Goal: Task Accomplishment & Management: Complete application form

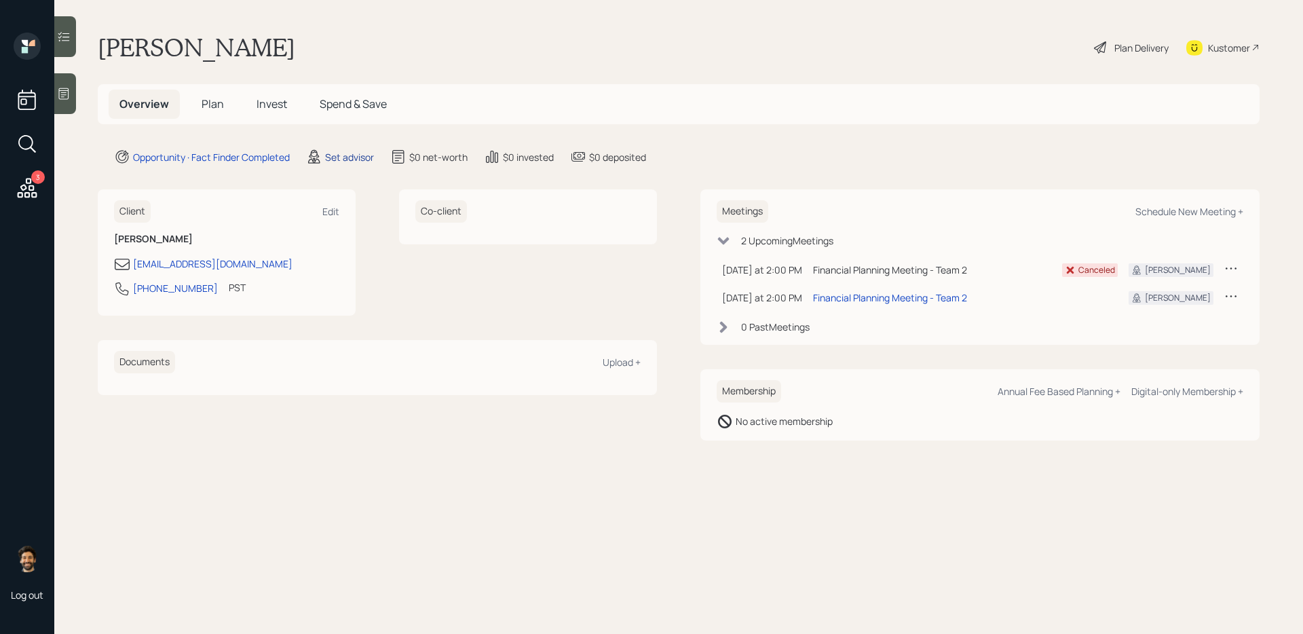
click at [345, 158] on div "Set advisor" at bounding box center [349, 157] width 49 height 14
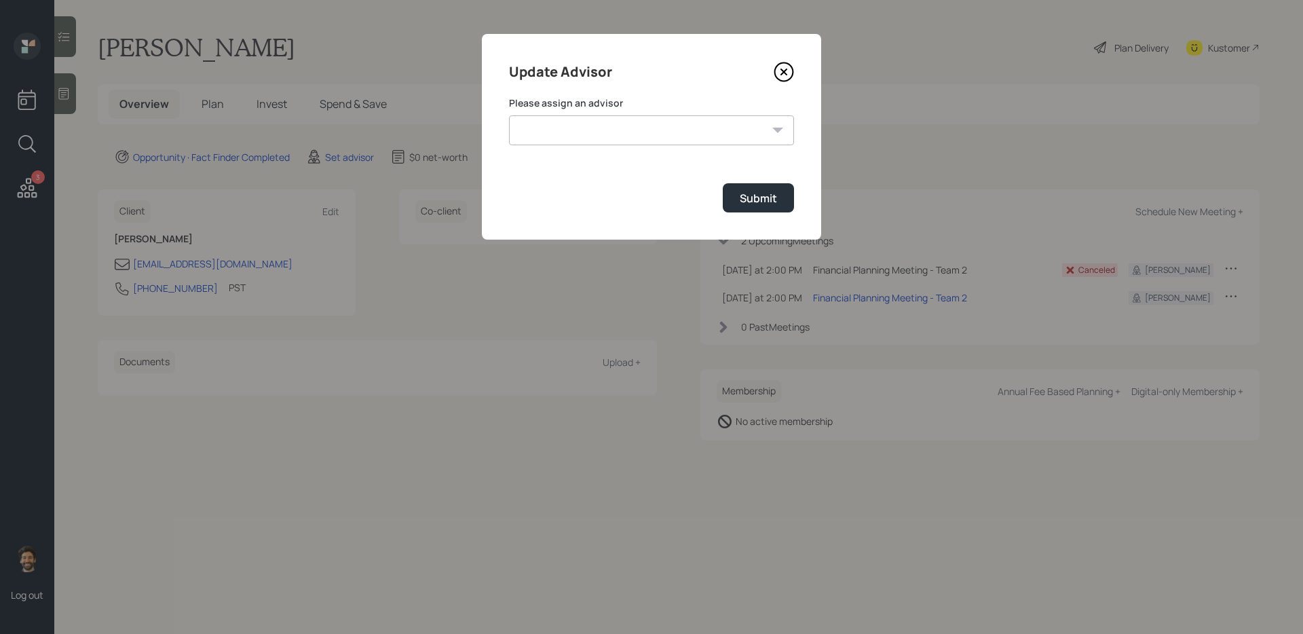
click at [564, 130] on select "Jonah Coleman Tyler End James DiStasi Treva Nostdahl Eric Schwartz Aleksandra S…" at bounding box center [651, 130] width 285 height 30
select select "f14b762f-c7c2-4b89-9227-8fa891345eea"
click at [509, 115] on select "Jonah Coleman Tyler End James DiStasi Treva Nostdahl Eric Schwartz Aleksandra S…" at bounding box center [651, 130] width 285 height 30
click at [761, 197] on div "Submit" at bounding box center [758, 198] width 37 height 15
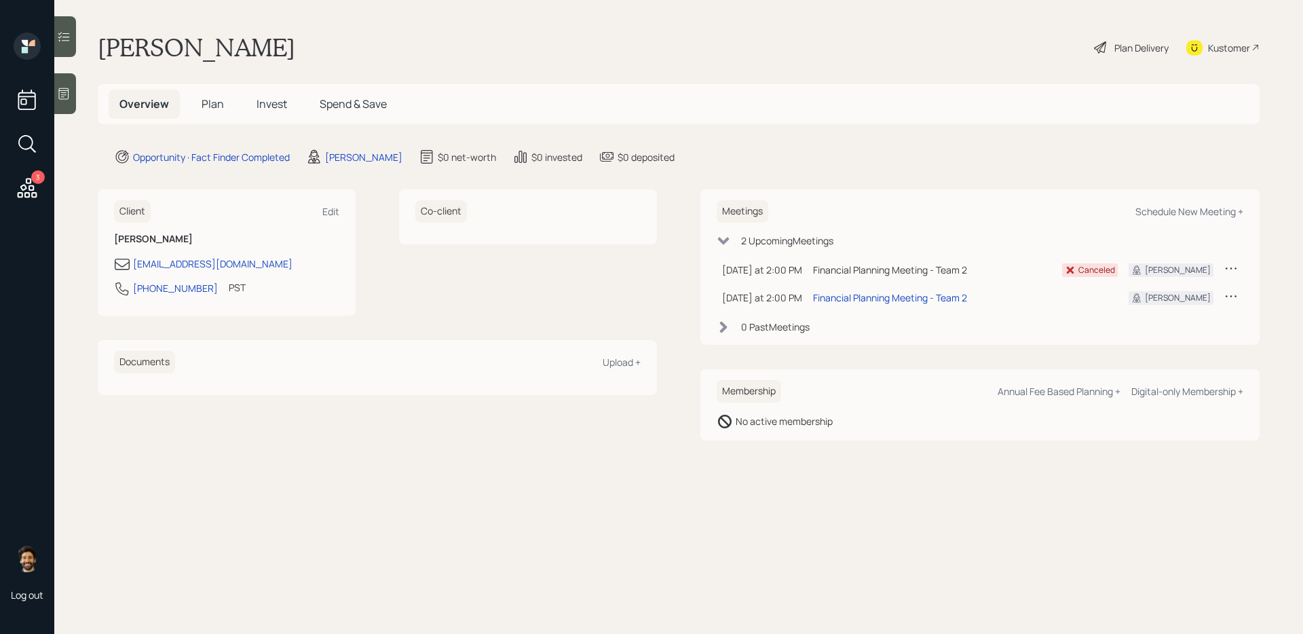
click at [212, 104] on span "Plan" at bounding box center [213, 103] width 22 height 15
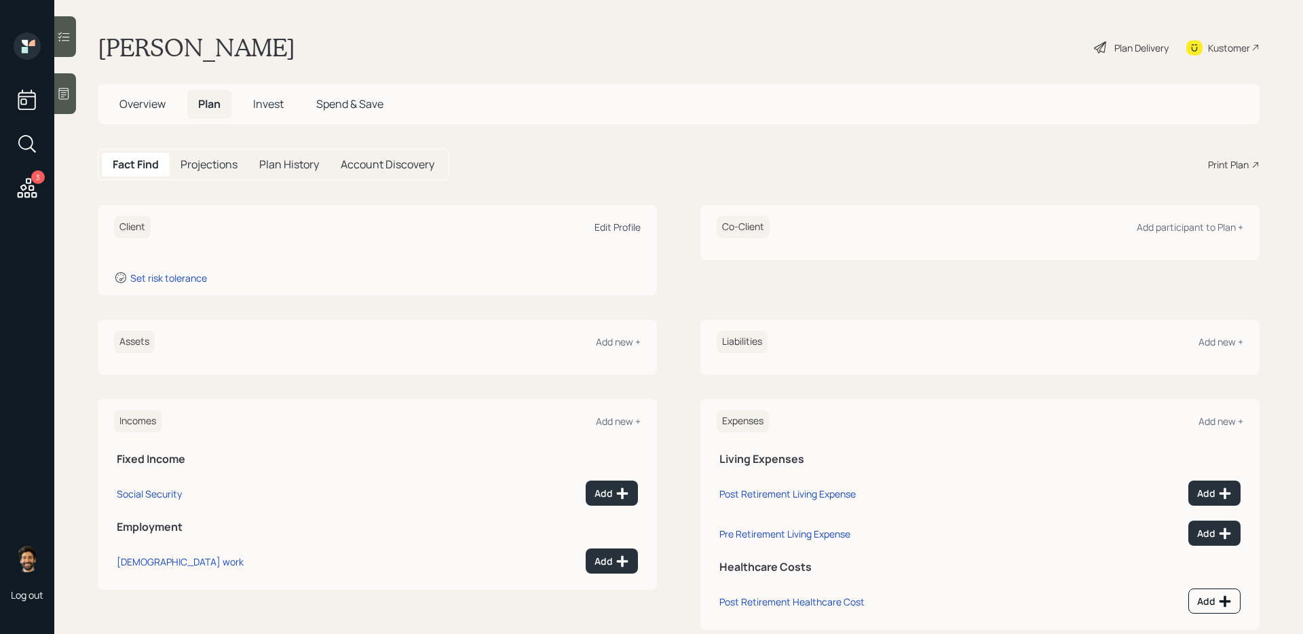
click at [606, 229] on div "Edit Profile" at bounding box center [617, 227] width 46 height 13
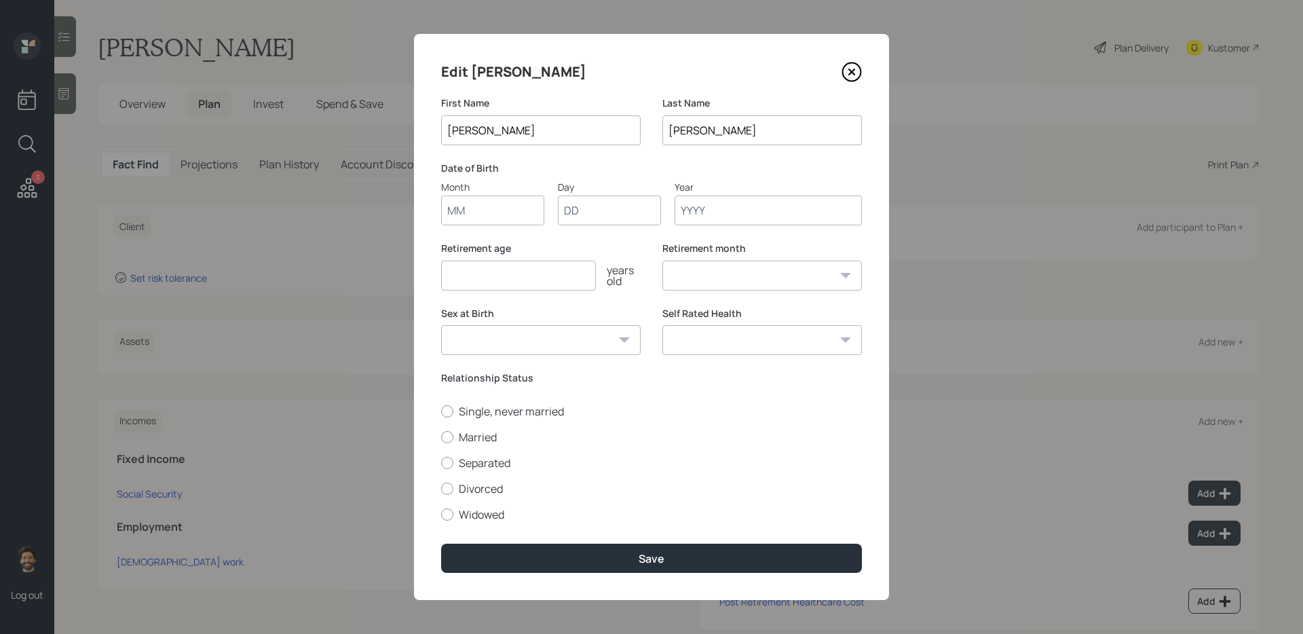
click at [498, 211] on input "Month" at bounding box center [492, 210] width 103 height 30
type input "01"
type input "1950"
select select "1"
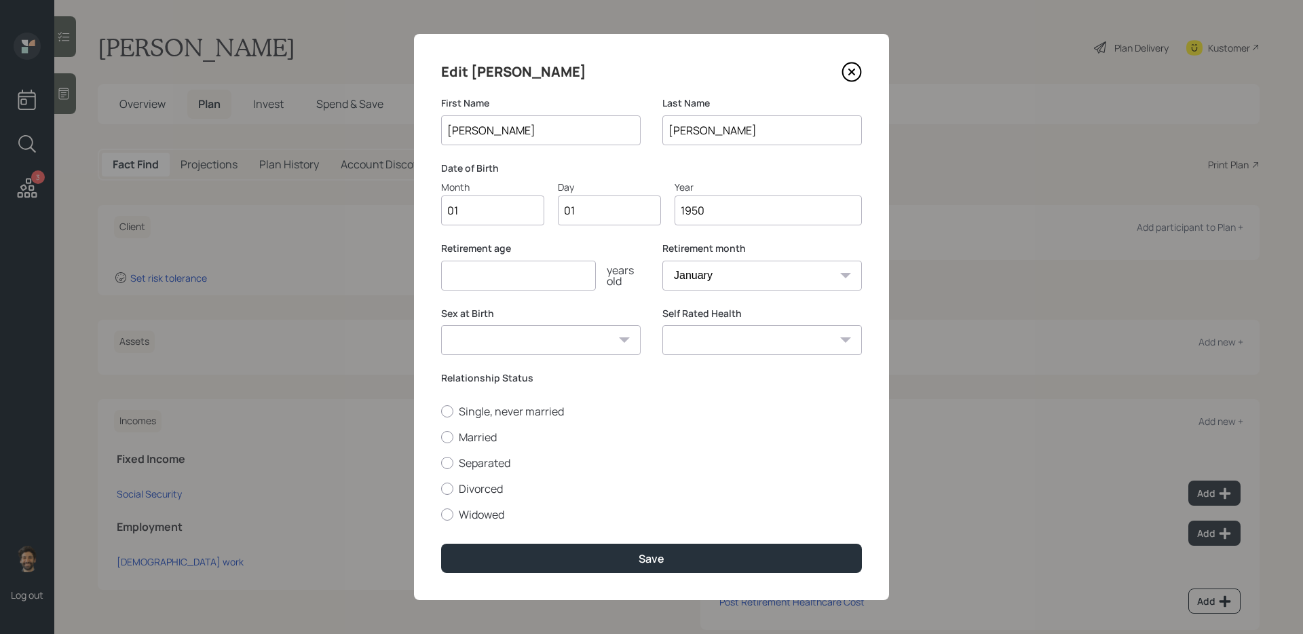
type input "1950"
click at [486, 278] on input "number" at bounding box center [518, 276] width 155 height 30
type input "65"
click at [465, 411] on label "Single, never married" at bounding box center [651, 411] width 421 height 15
click at [441, 411] on input "Single, never married" at bounding box center [440, 411] width 1 height 1
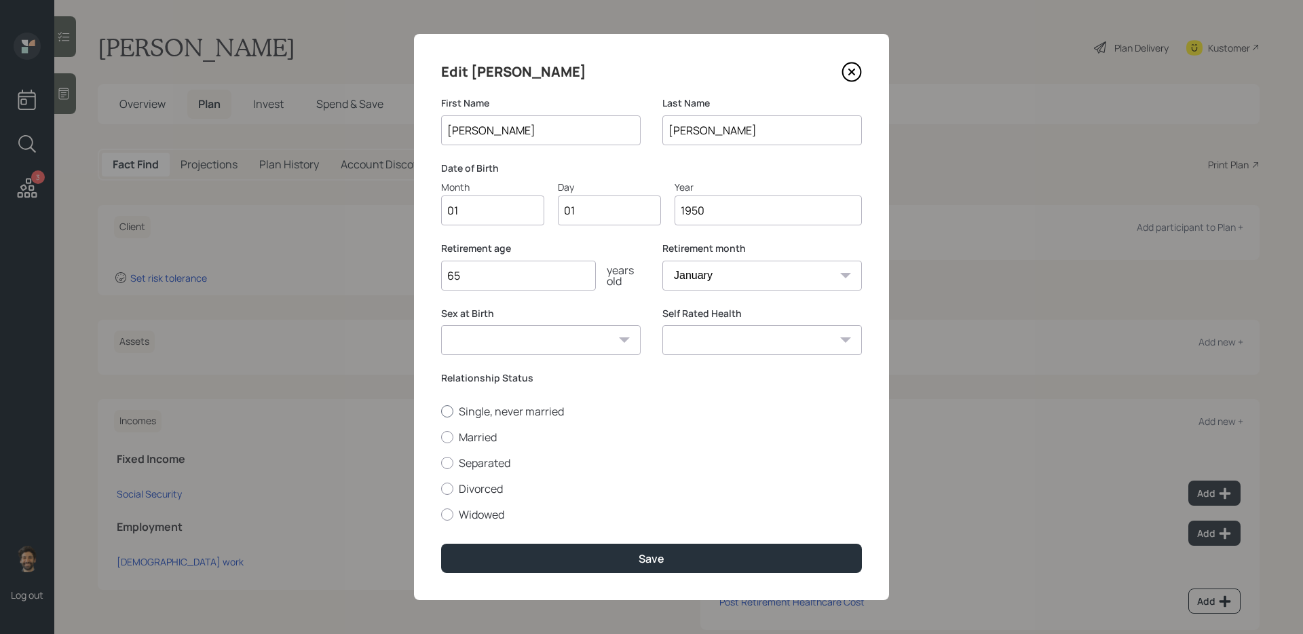
radio input "true"
click at [487, 516] on div "Edit Elise First Name Elise Last Name Anderson Date of Birth Month 01 Day 01 Ye…" at bounding box center [651, 317] width 475 height 566
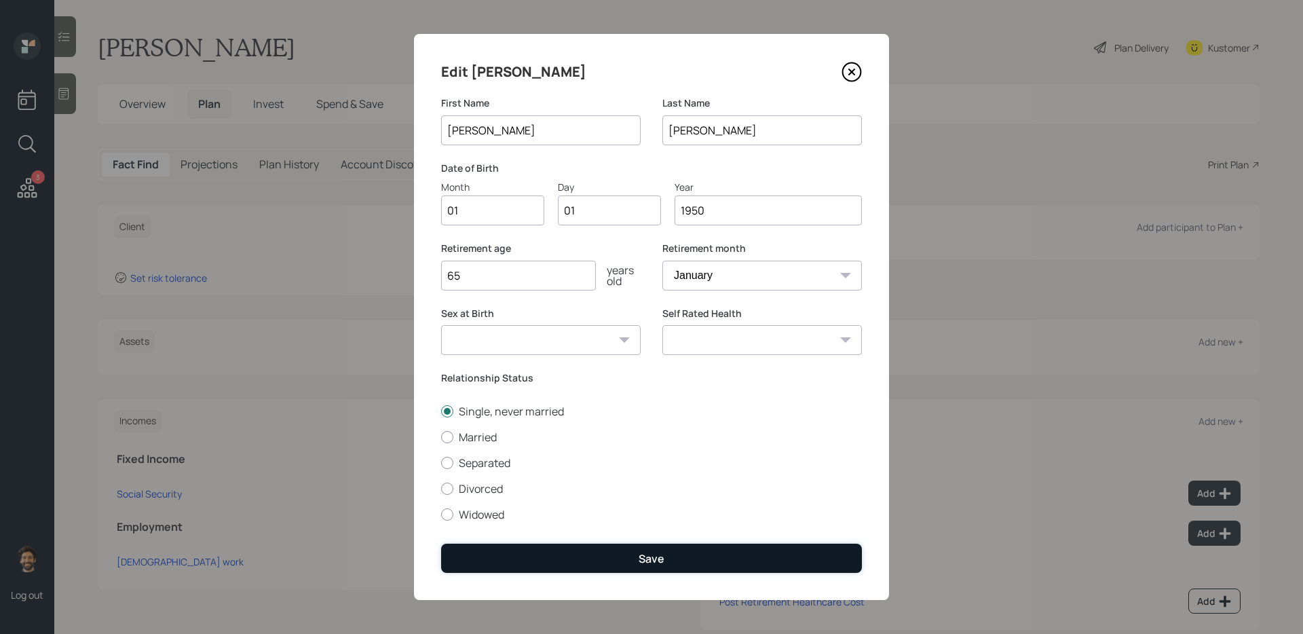
click at [476, 516] on button "Save" at bounding box center [651, 558] width 421 height 29
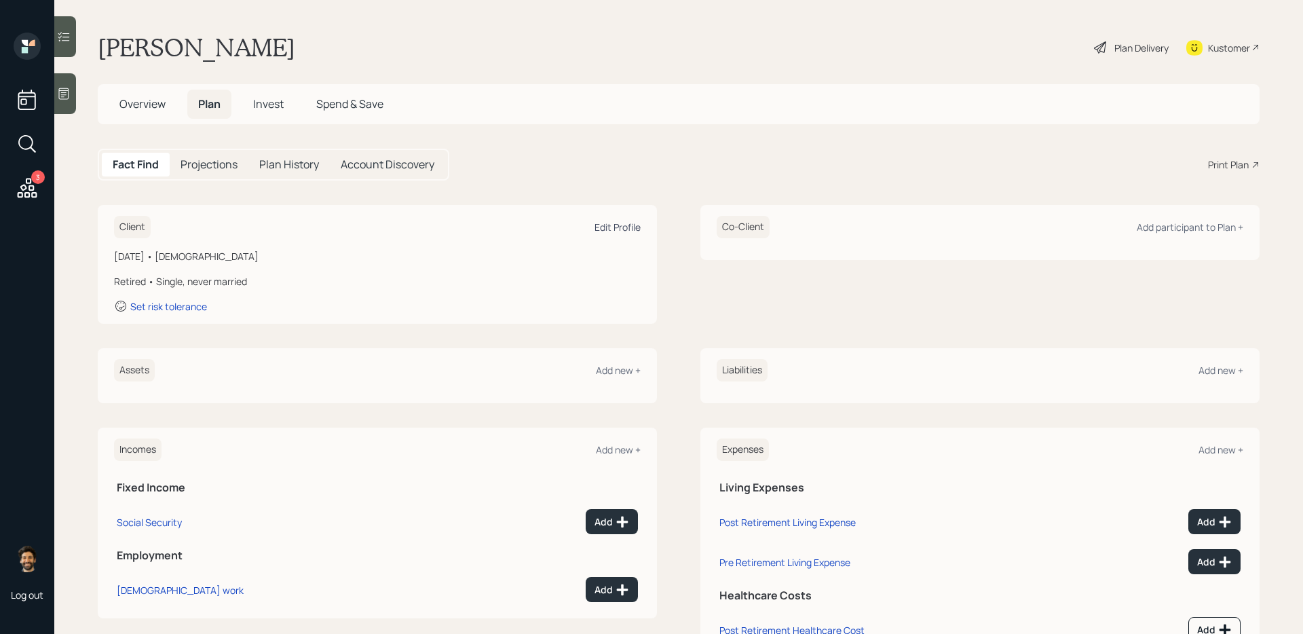
click at [617, 227] on div "Edit Profile" at bounding box center [617, 227] width 46 height 13
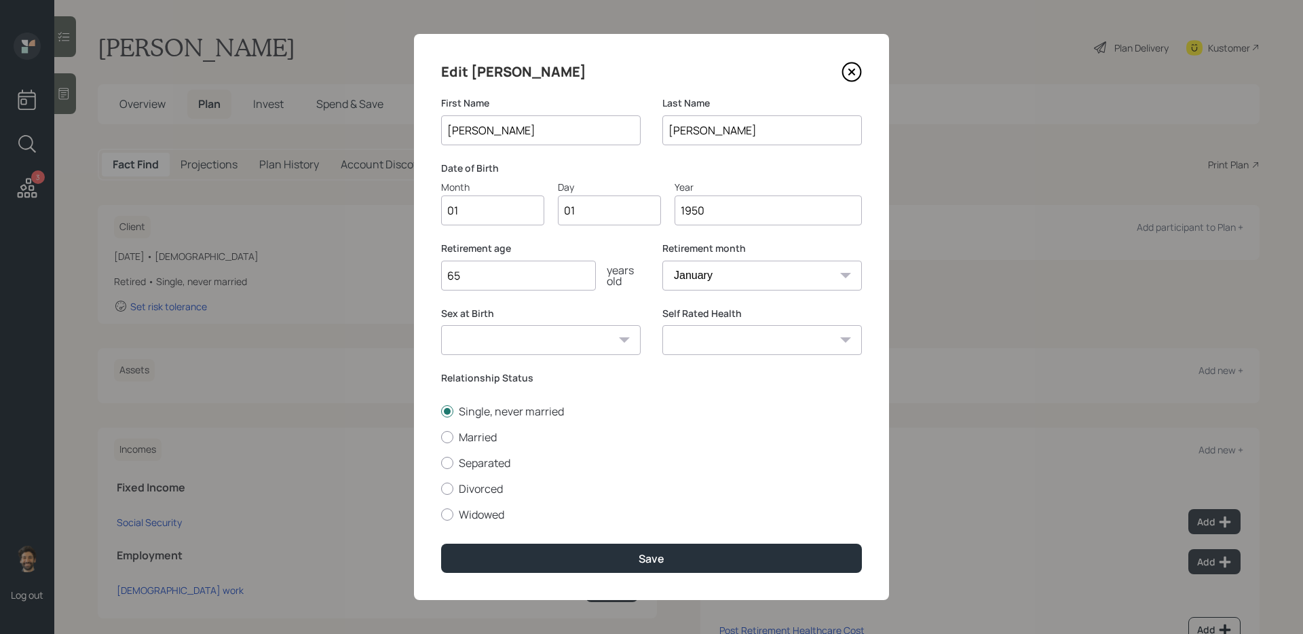
click at [743, 212] on input "1950" at bounding box center [767, 210] width 187 height 30
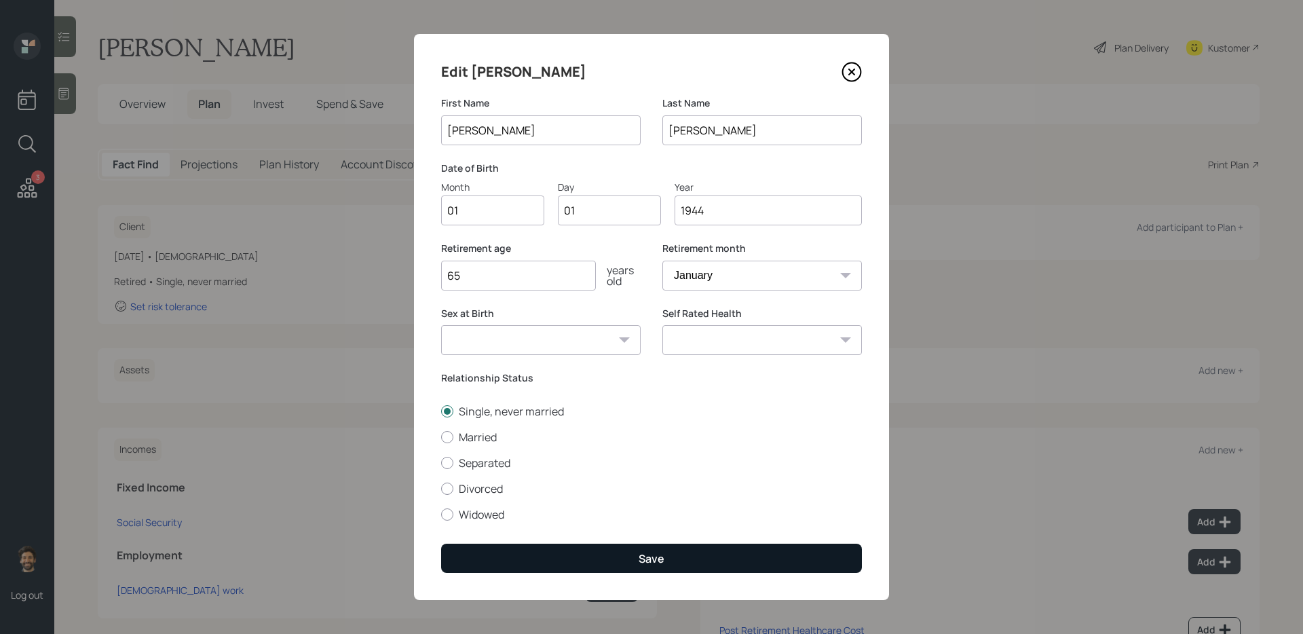
type input "1944"
click at [592, 516] on button "Save" at bounding box center [651, 558] width 421 height 29
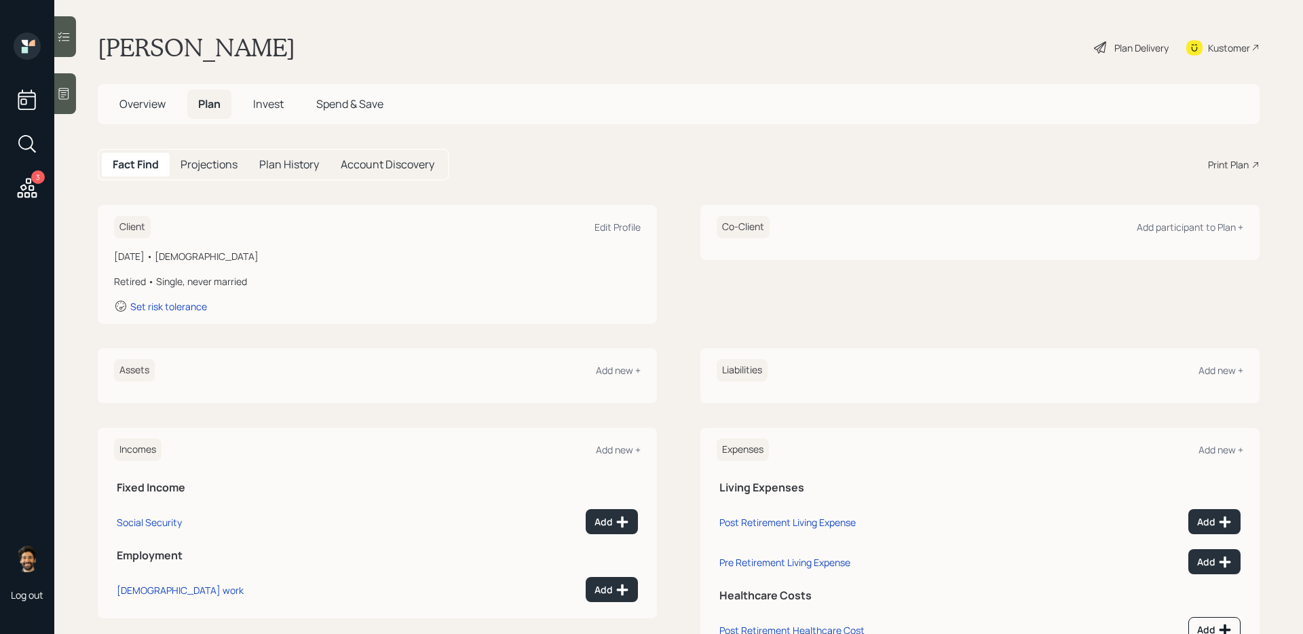
scroll to position [57, 0]
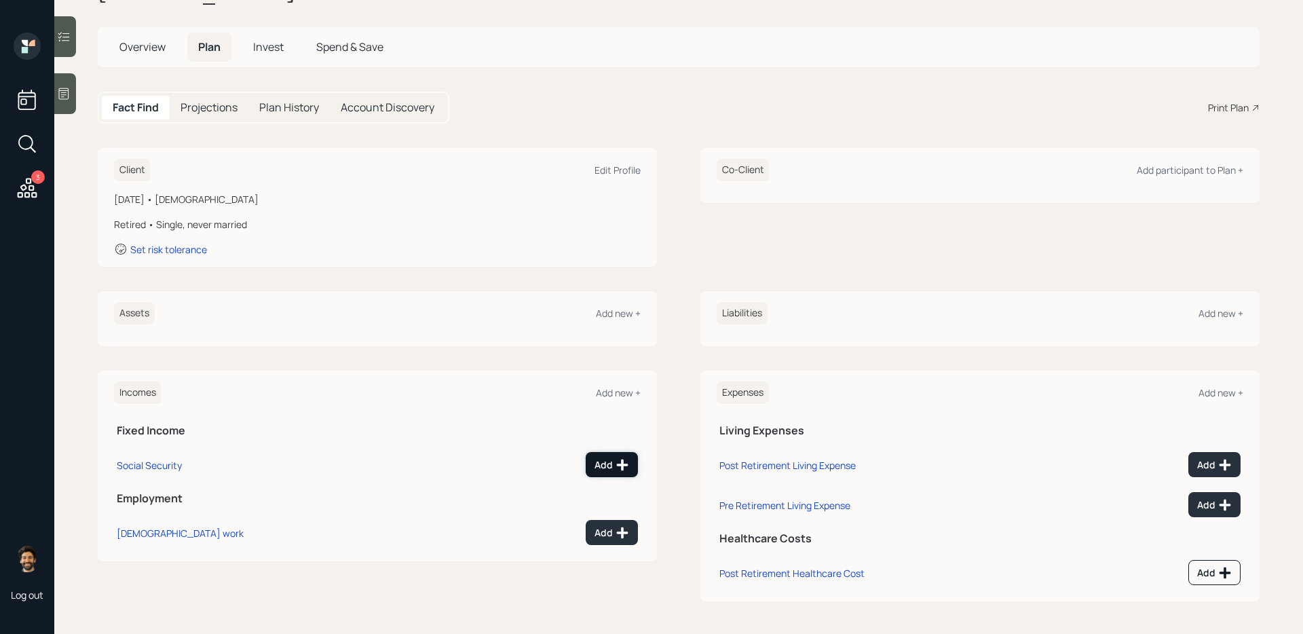
click at [609, 457] on button "Add" at bounding box center [612, 464] width 52 height 25
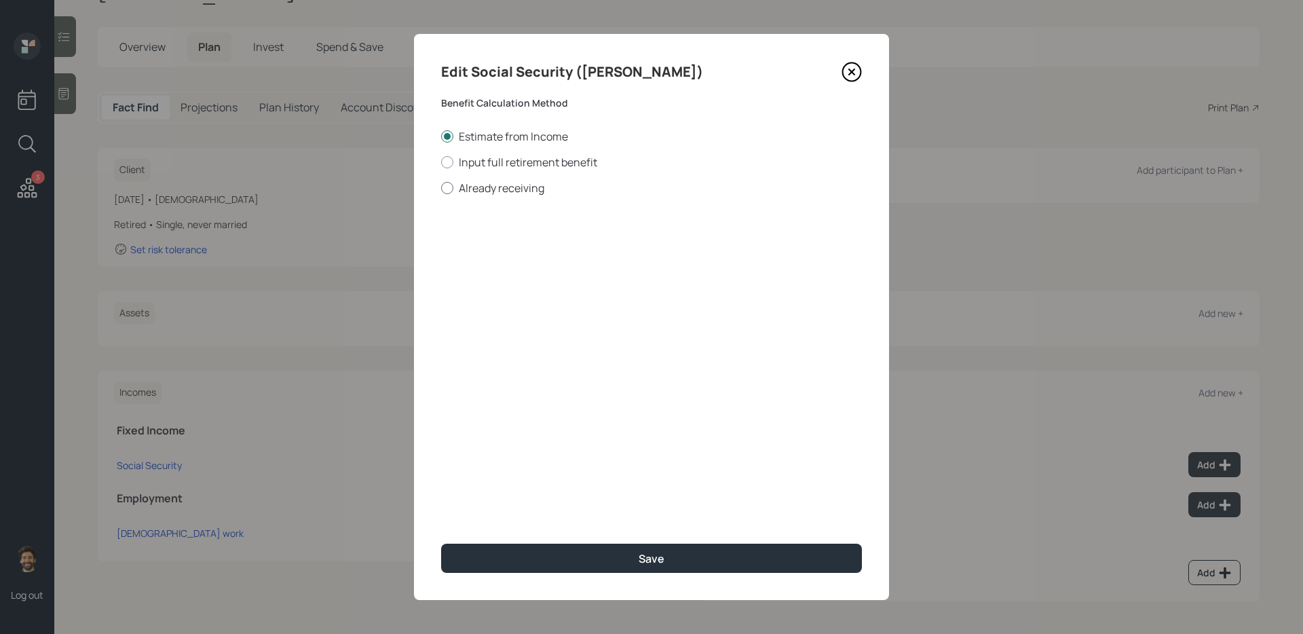
click at [489, 190] on label "Already receiving" at bounding box center [651, 187] width 421 height 15
click at [441, 188] on input "Already receiving" at bounding box center [440, 187] width 1 height 1
radio input "true"
click at [490, 321] on input "number" at bounding box center [518, 326] width 155 height 30
type input "1"
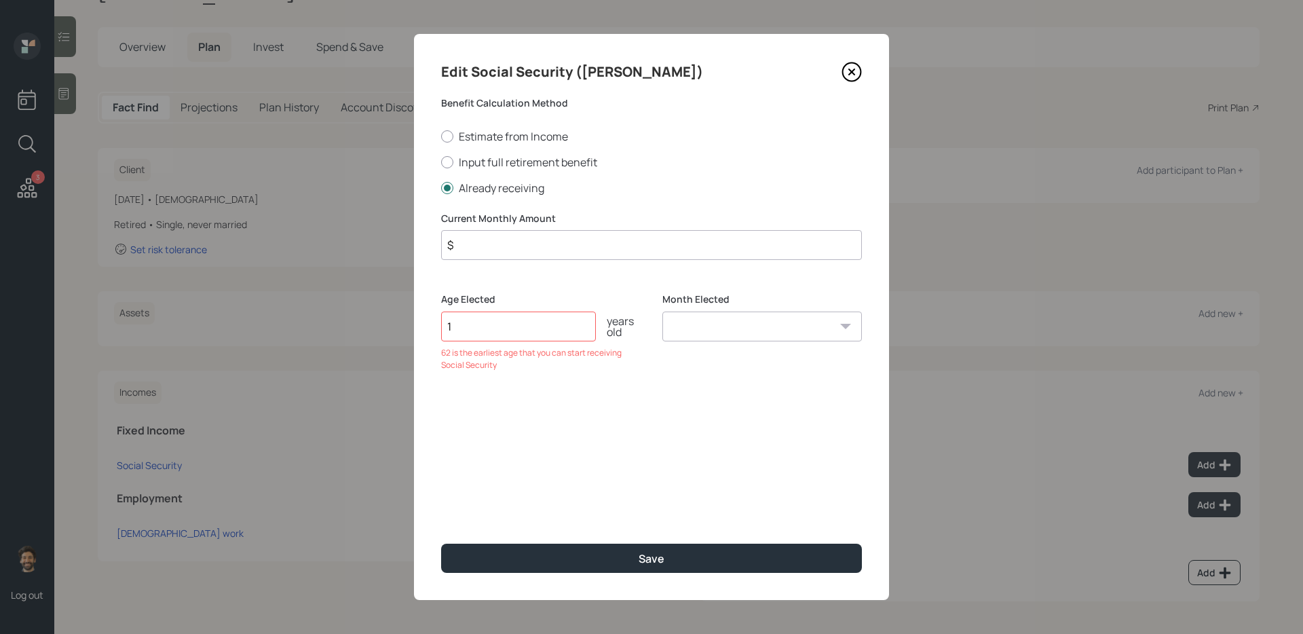
click at [489, 244] on input "$" at bounding box center [651, 245] width 421 height 30
type input "$ 1"
click at [479, 339] on input "1" at bounding box center [518, 326] width 155 height 30
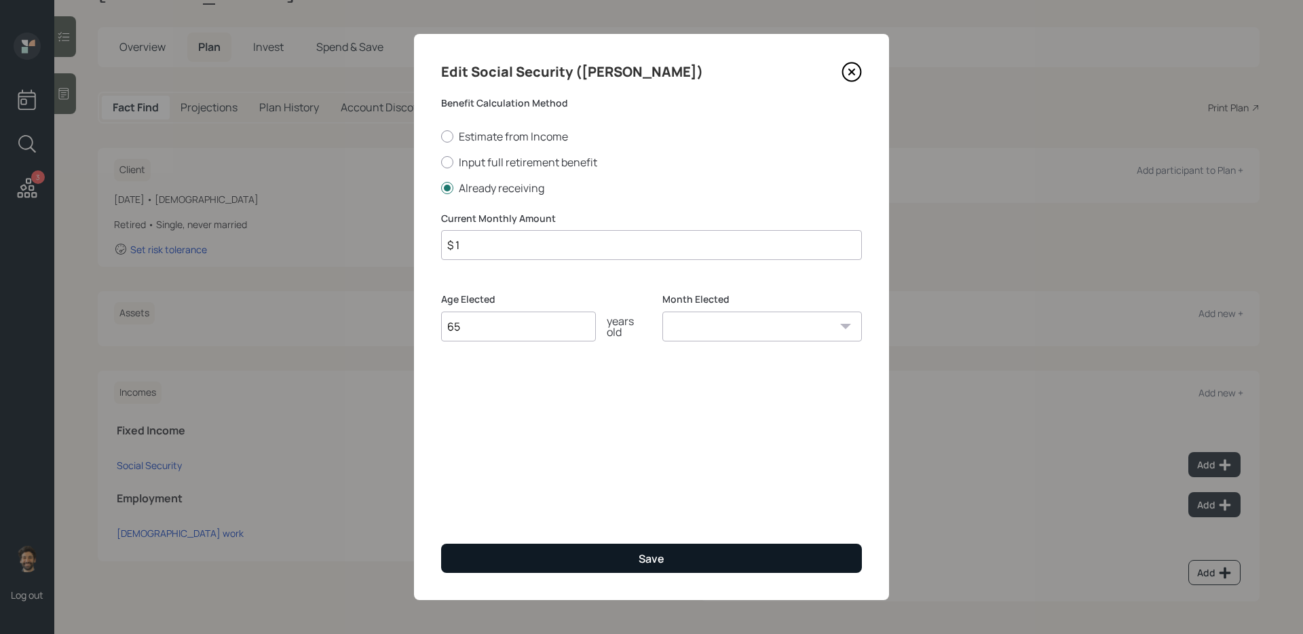
type input "65"
click at [495, 516] on button "Save" at bounding box center [651, 558] width 421 height 29
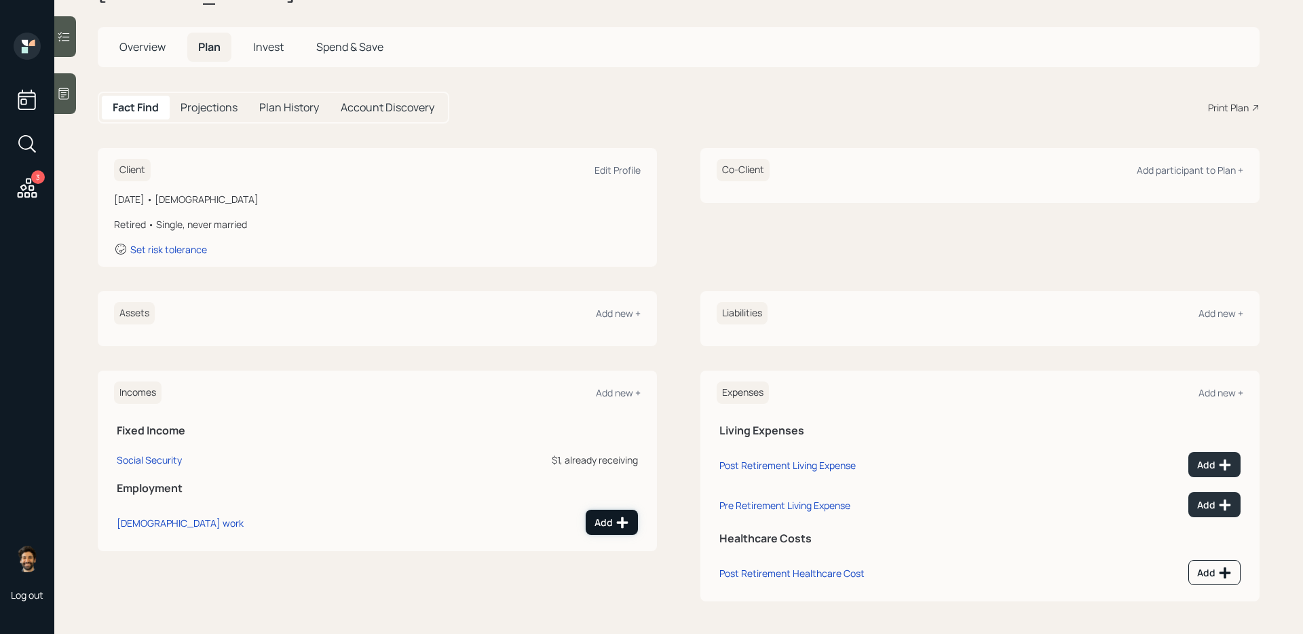
click at [611, 514] on button "Add" at bounding box center [612, 522] width 52 height 25
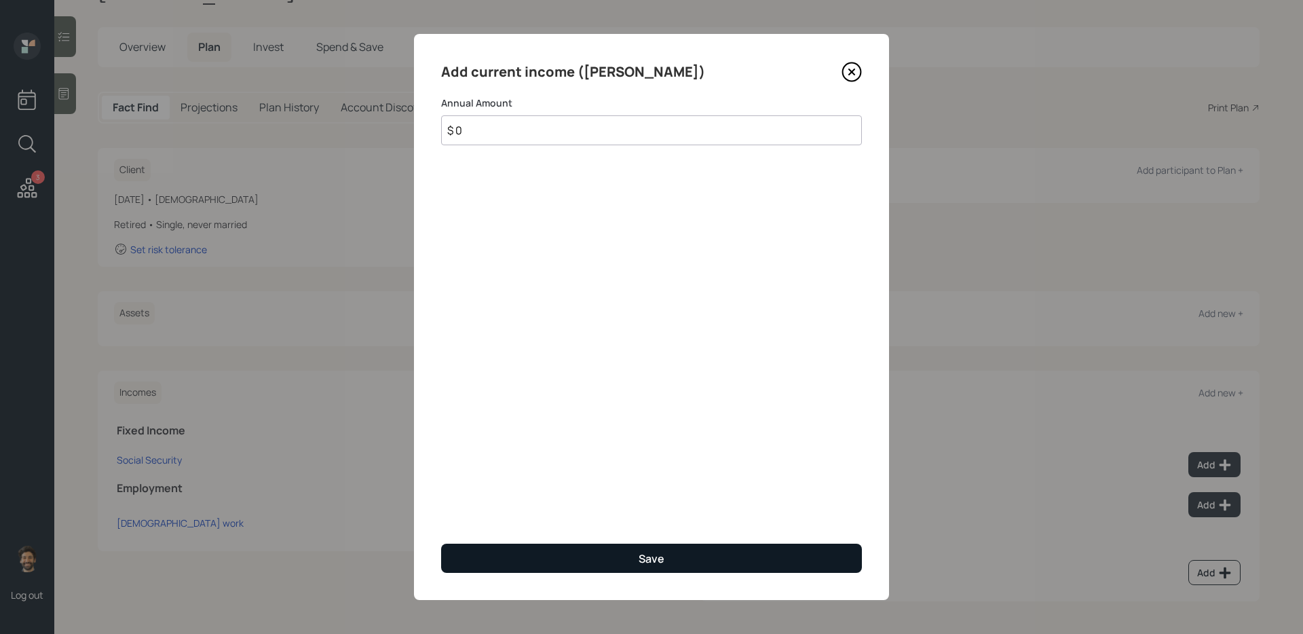
type input "$ 0"
click at [581, 516] on button "Save" at bounding box center [651, 558] width 421 height 29
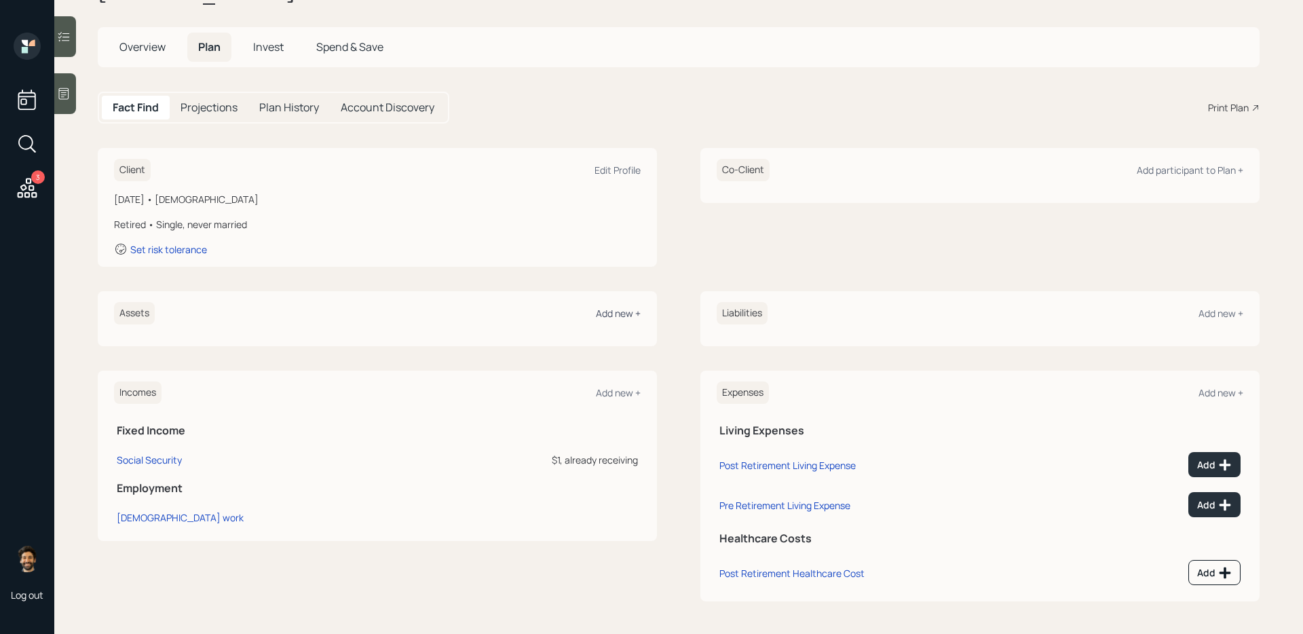
click at [615, 316] on div "Add new +" at bounding box center [618, 313] width 45 height 13
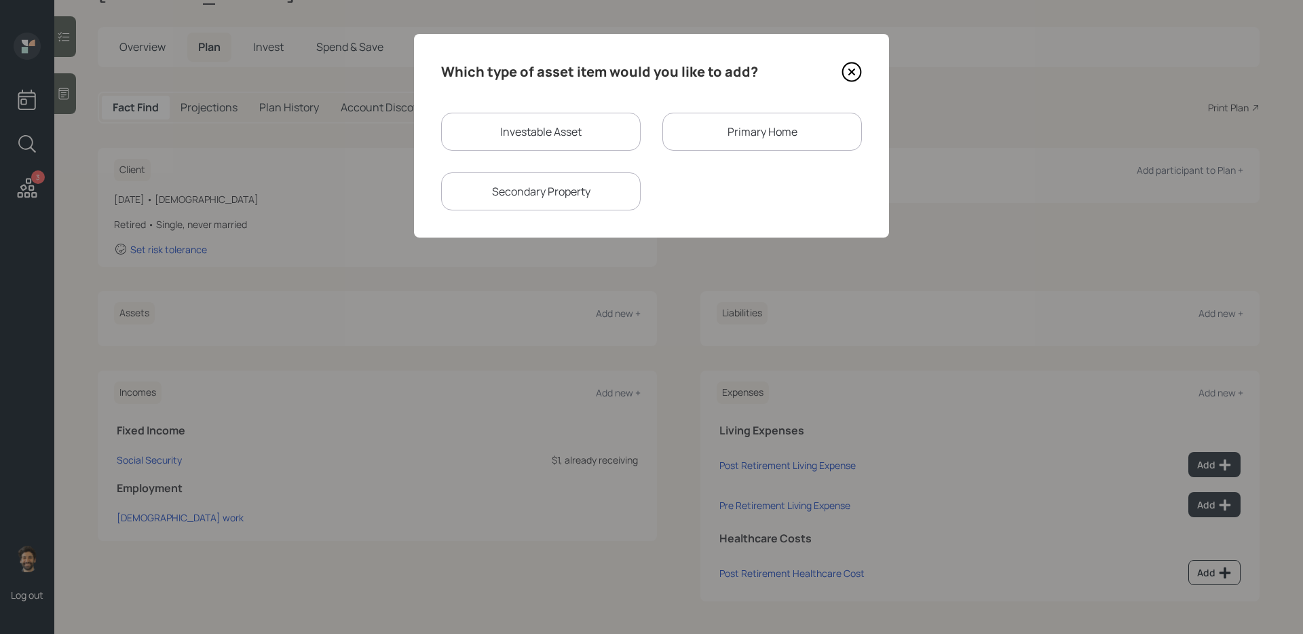
click at [505, 126] on div "Investable Asset" at bounding box center [540, 132] width 199 height 38
select select "taxable"
select select "balanced"
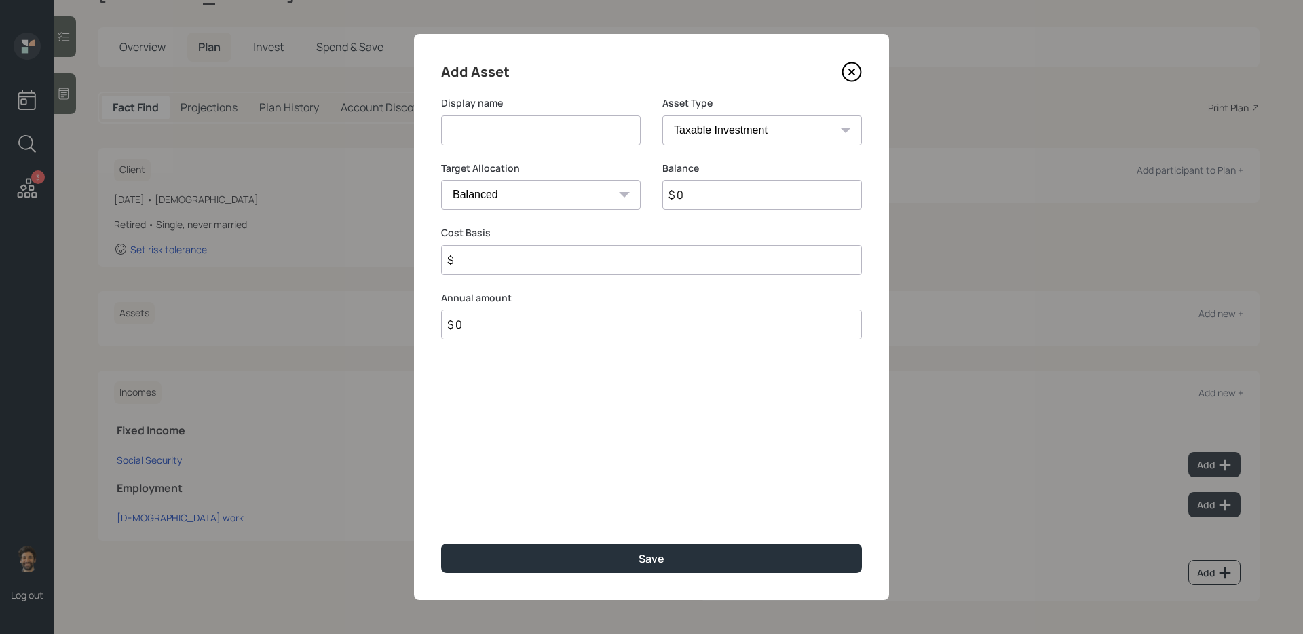
click at [486, 141] on input at bounding box center [540, 130] width 199 height 30
click at [507, 130] on input "Checking / savings" at bounding box center [540, 130] width 199 height 30
type input "Checking / Savings"
click at [689, 201] on input "$ 0" at bounding box center [761, 195] width 199 height 30
type input "$ 60,000"
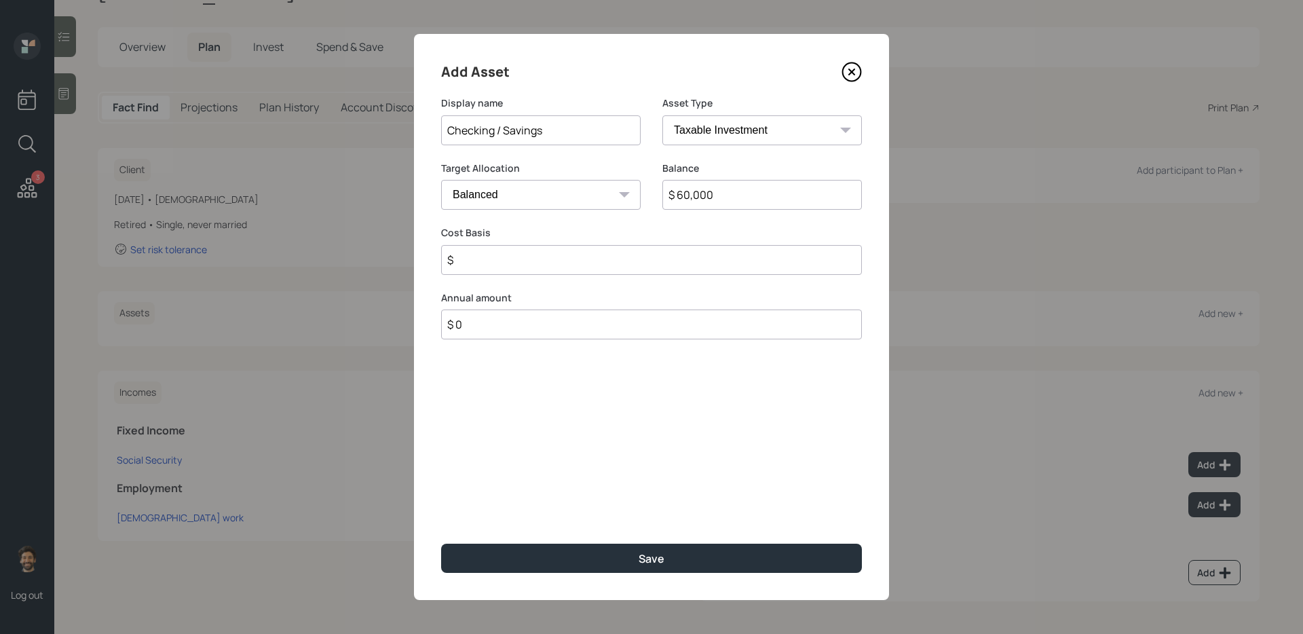
click at [703, 136] on select "SEP IRA IRA Roth IRA 401(k) Roth 401(k) 403(b) Roth 403(b) 457(b) Roth 457(b) H…" at bounding box center [761, 130] width 199 height 30
select select "emergency_fund"
click at [662, 115] on select "SEP IRA IRA Roth IRA 401(k) Roth 401(k) 403(b) Roth 403(b) 457(b) Roth 457(b) H…" at bounding box center [761, 130] width 199 height 30
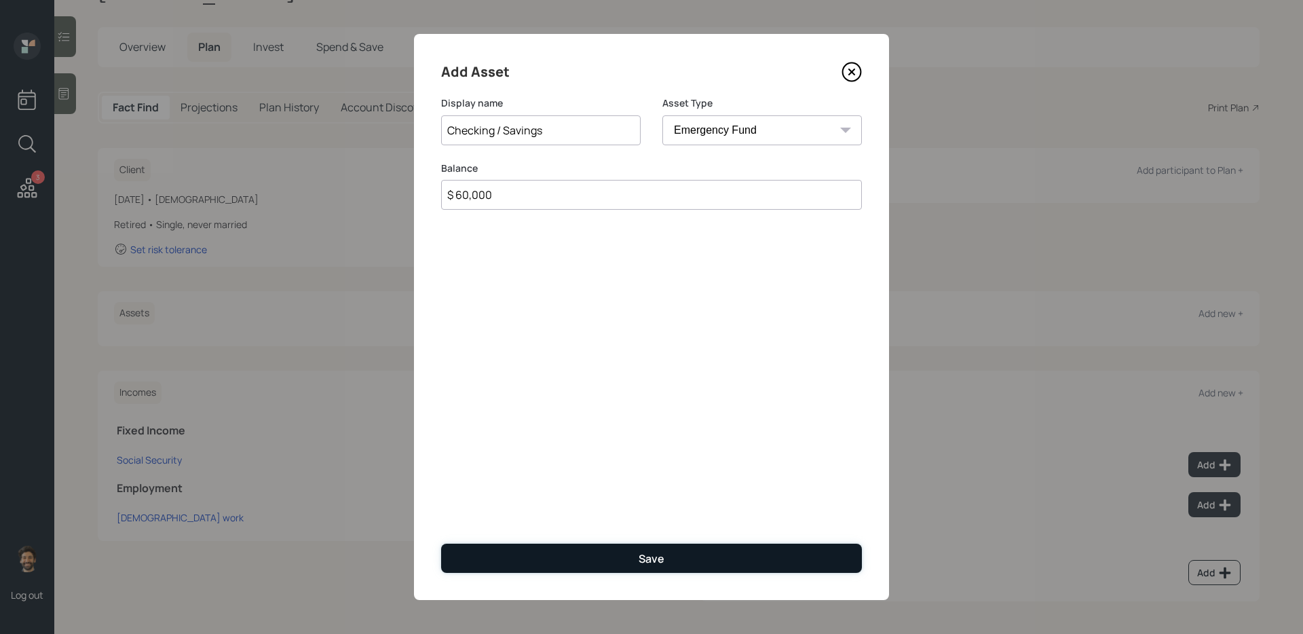
click at [494, 516] on button "Save" at bounding box center [651, 558] width 421 height 29
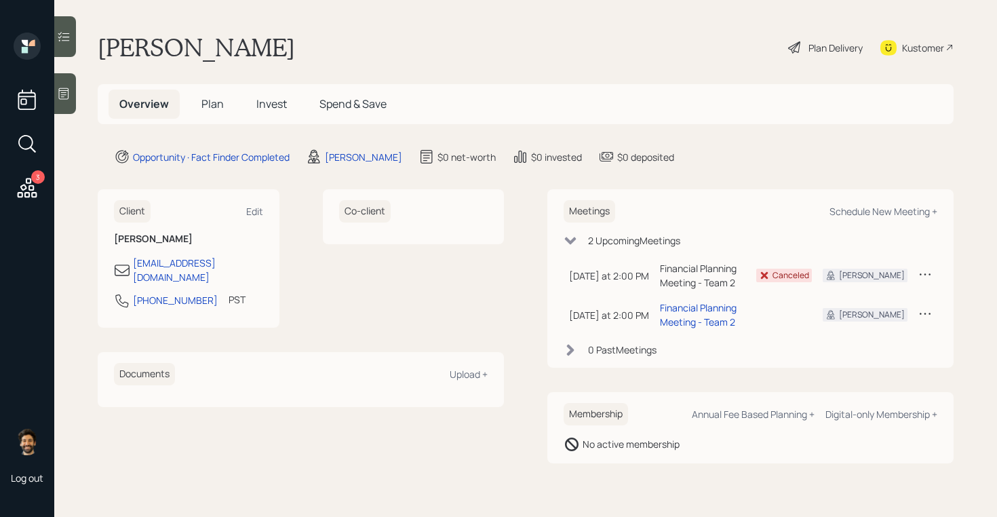
click at [209, 103] on span "Plan" at bounding box center [213, 103] width 22 height 15
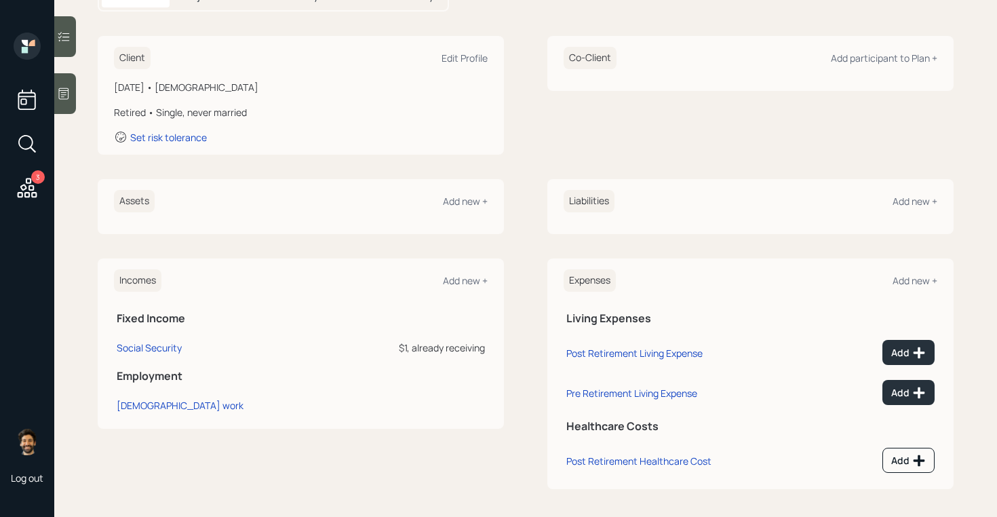
scroll to position [174, 0]
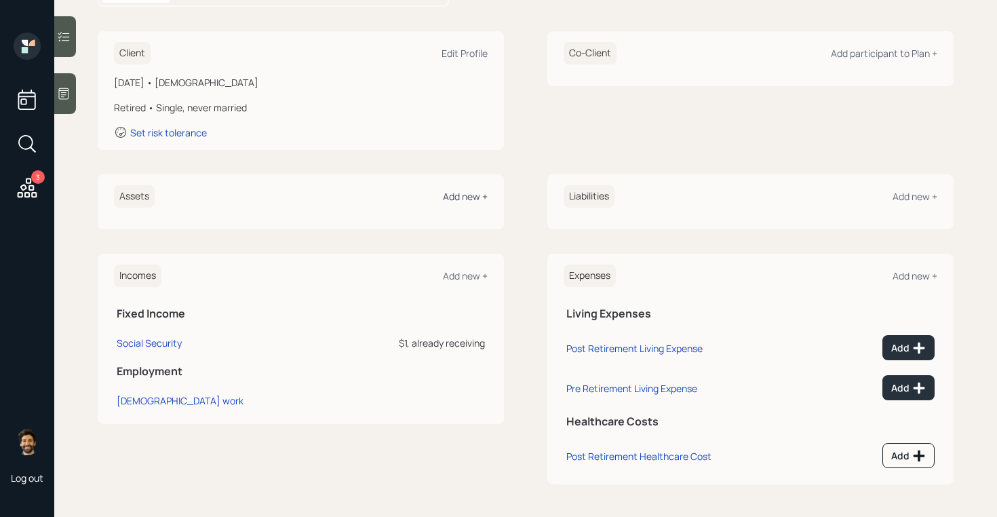
click at [453, 193] on div "Add new +" at bounding box center [465, 196] width 45 height 13
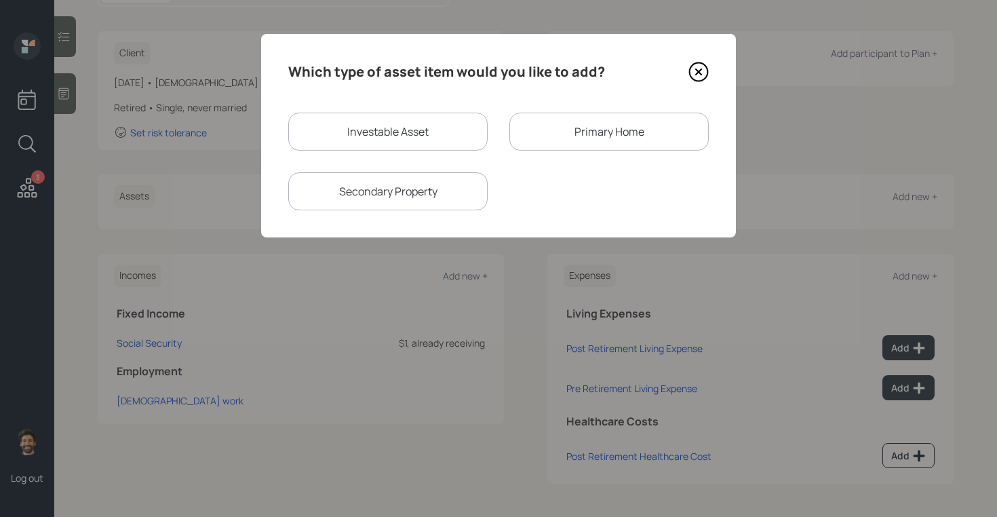
click at [336, 132] on div "Investable Asset" at bounding box center [387, 132] width 199 height 38
select select "taxable"
select select "balanced"
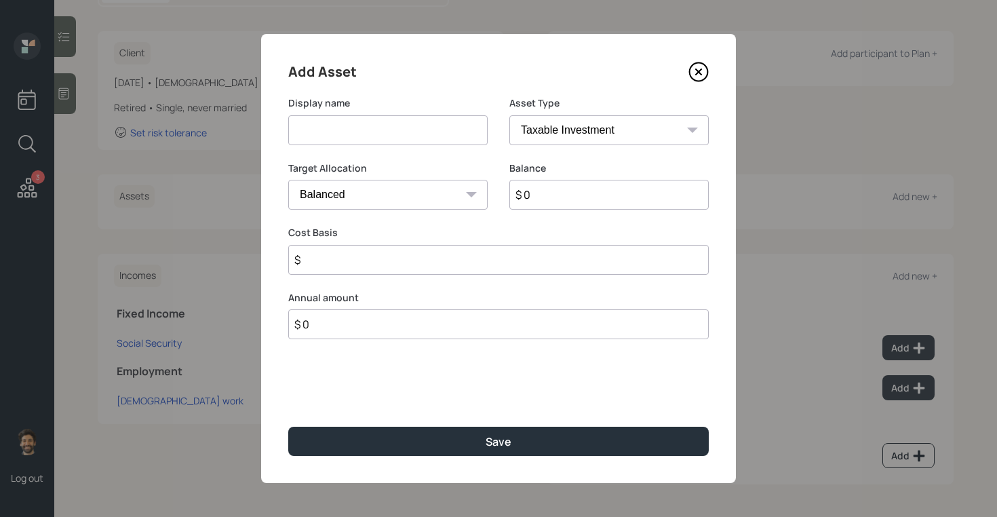
click at [318, 140] on input at bounding box center [387, 130] width 199 height 30
type input "Cd's"
click at [590, 201] on input "$ 0" at bounding box center [609, 195] width 199 height 30
type input "$ 60,000"
click at [307, 129] on input "Cd's" at bounding box center [387, 130] width 199 height 30
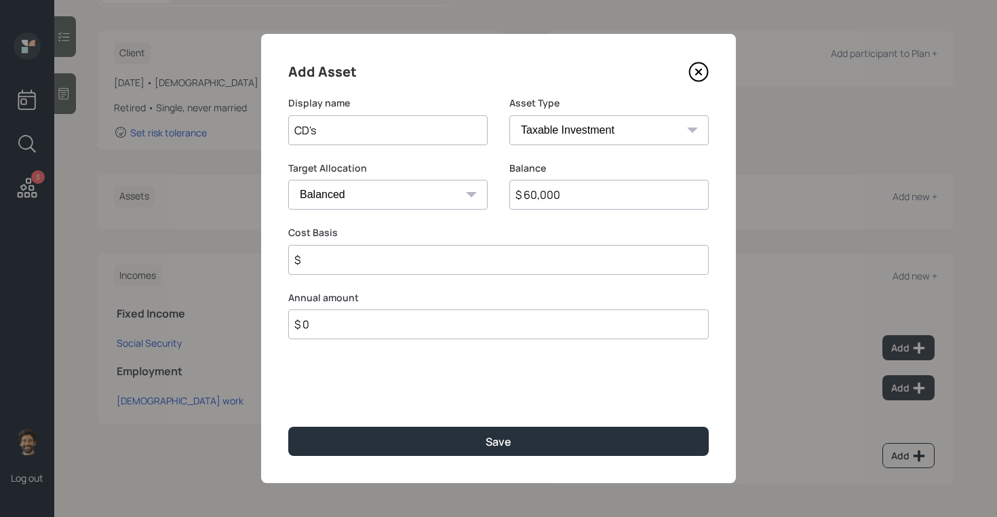
type input "CD's"
click at [553, 132] on select "SEP IRA IRA Roth IRA 401(k) Roth 401(k) 403(b) Roth 403(b) 457(b) Roth 457(b) H…" at bounding box center [609, 130] width 199 height 30
select select "emergency_fund"
click at [510, 115] on select "SEP IRA IRA Roth IRA 401(k) Roth 401(k) 403(b) Roth 403(b) 457(b) Roth 457(b) H…" at bounding box center [609, 130] width 199 height 30
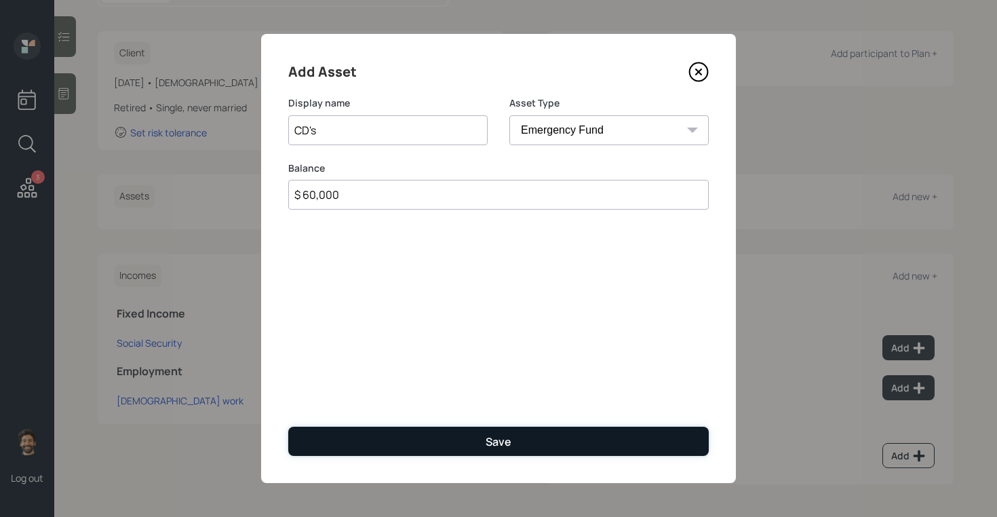
click at [327, 427] on button "Save" at bounding box center [498, 441] width 421 height 29
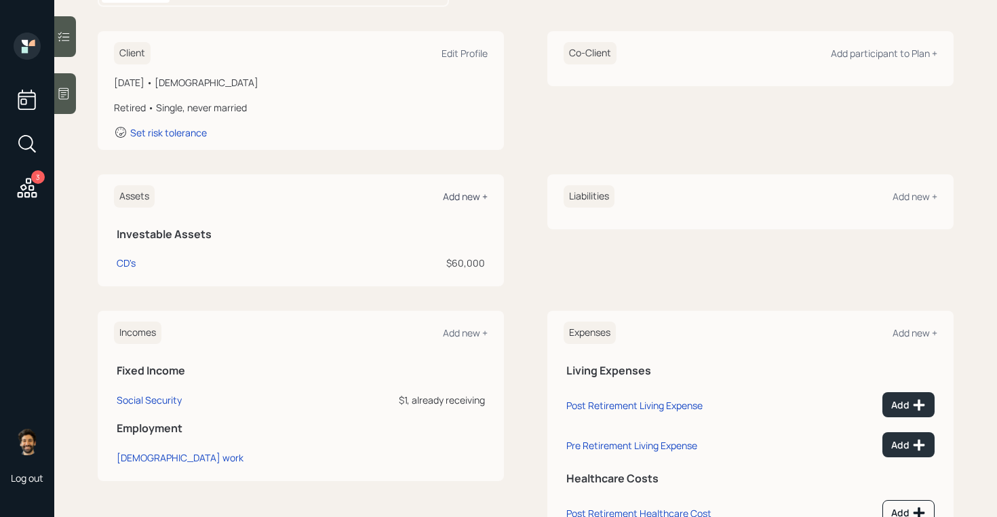
click at [462, 199] on div "Add new +" at bounding box center [465, 196] width 45 height 13
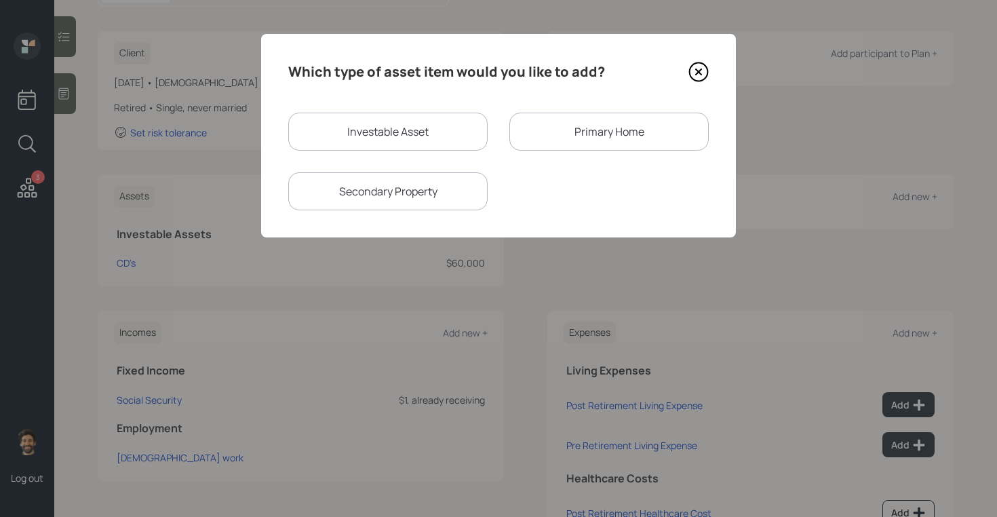
click at [367, 130] on div "Investable Asset" at bounding box center [387, 132] width 199 height 38
select select "taxable"
select select "balanced"
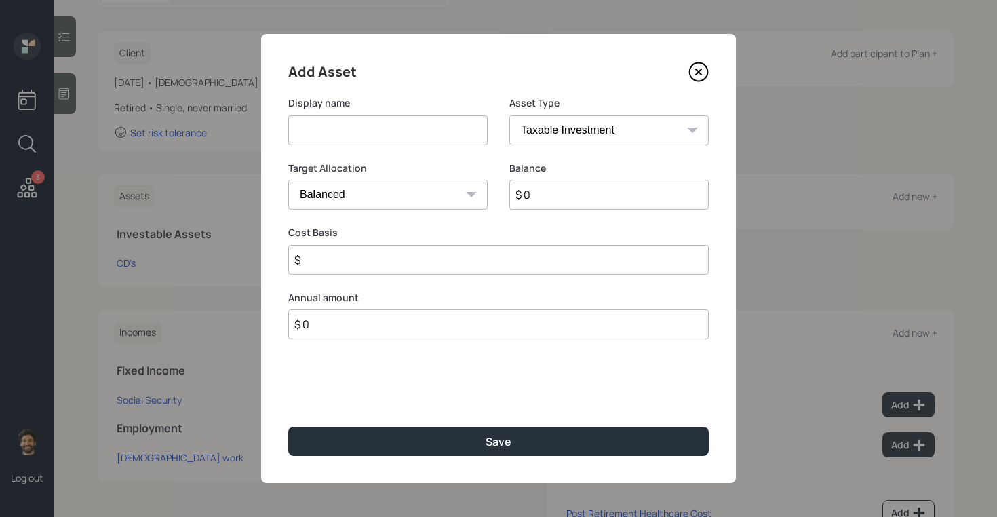
click at [350, 134] on input at bounding box center [387, 130] width 199 height 30
type input "NQ"
click at [588, 193] on input "$ 0" at bounding box center [609, 195] width 199 height 30
type input "$ 300,000"
click at [310, 142] on input "NQ" at bounding box center [387, 130] width 199 height 30
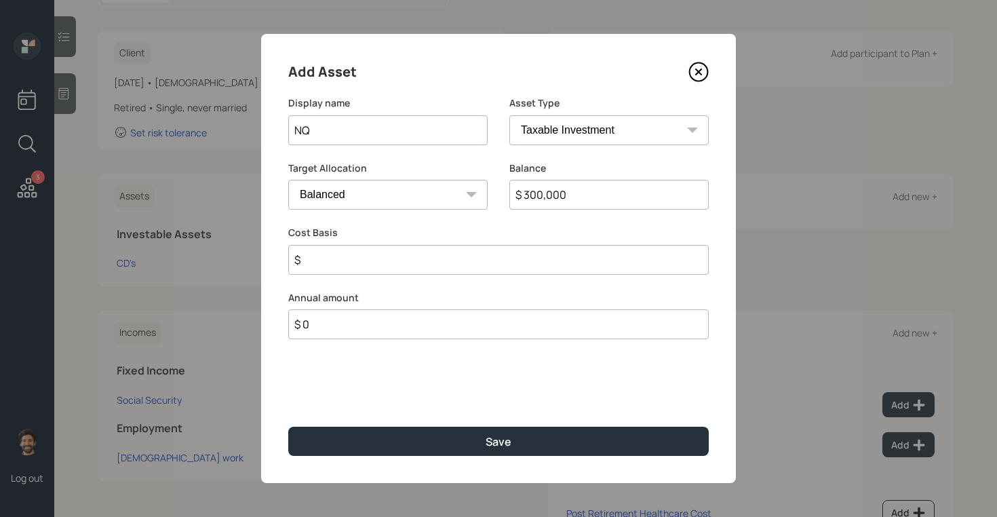
click at [310, 142] on input "NQ" at bounding box center [387, 130] width 199 height 30
type input "Forge Invesments"
click at [337, 267] on input "$" at bounding box center [498, 260] width 421 height 30
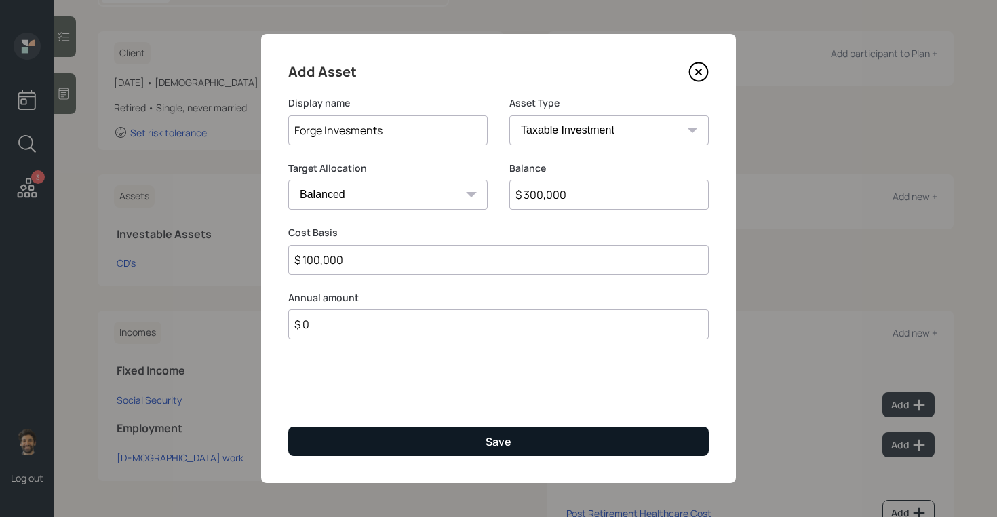
type input "$ 100,000"
click at [347, 439] on button "Save" at bounding box center [498, 441] width 421 height 29
